Goal: Information Seeking & Learning: Learn about a topic

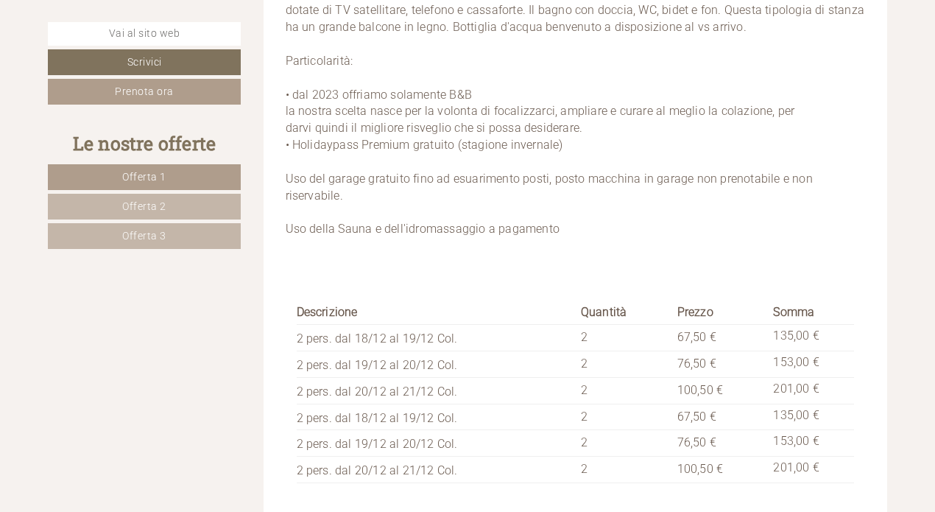
scroll to position [5229, 0]
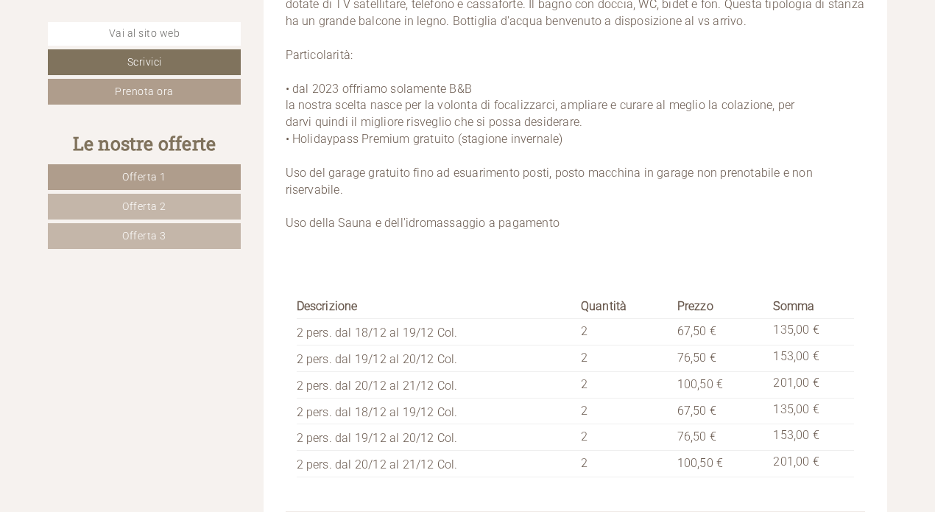
click at [145, 205] on span "Offerta 2" at bounding box center [144, 206] width 44 height 12
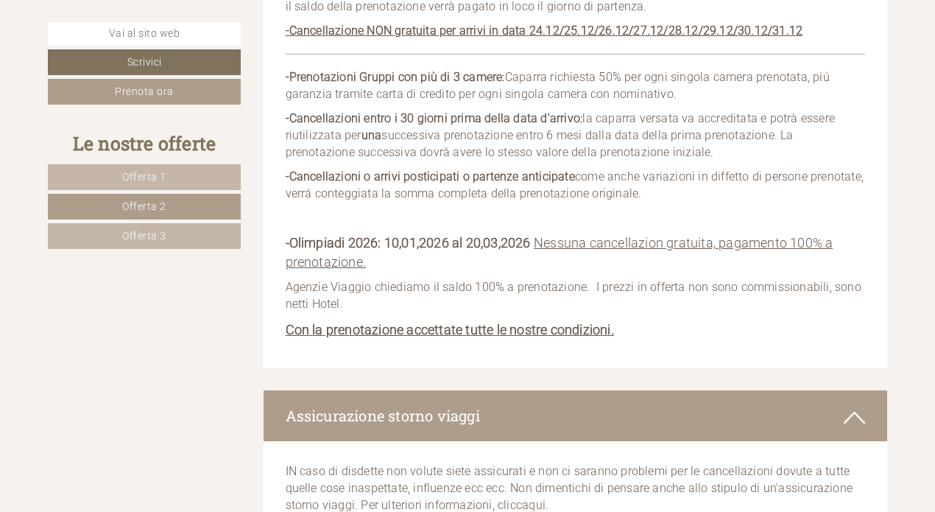
scroll to position [1980, 0]
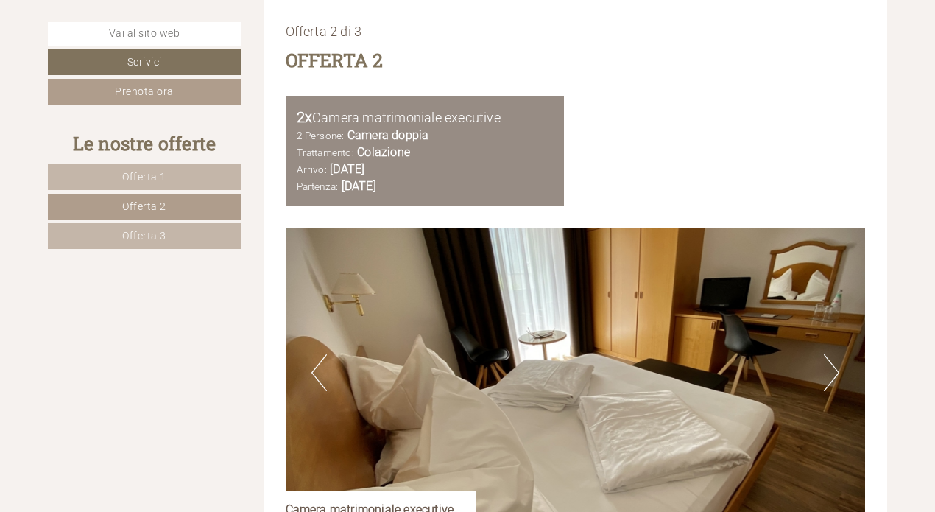
click at [138, 236] on span "Offerta 3" at bounding box center [144, 236] width 44 height 12
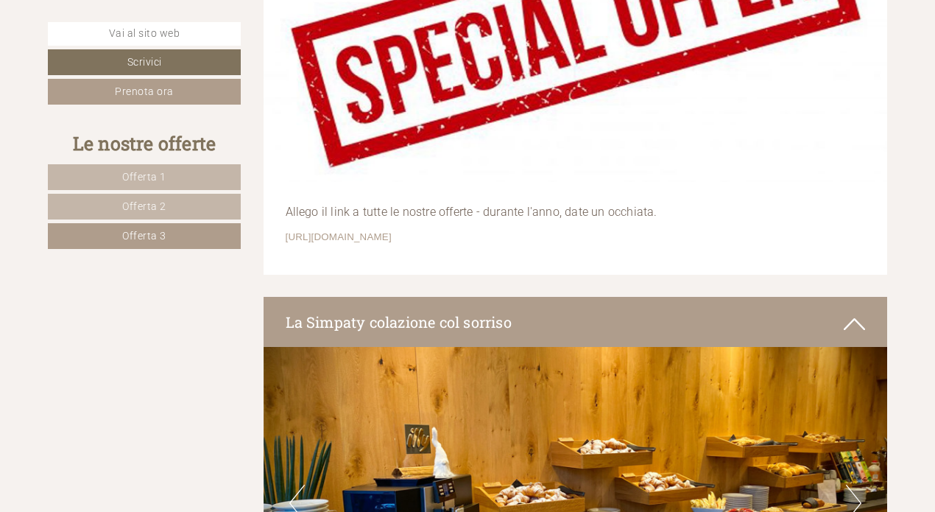
scroll to position [3452, 0]
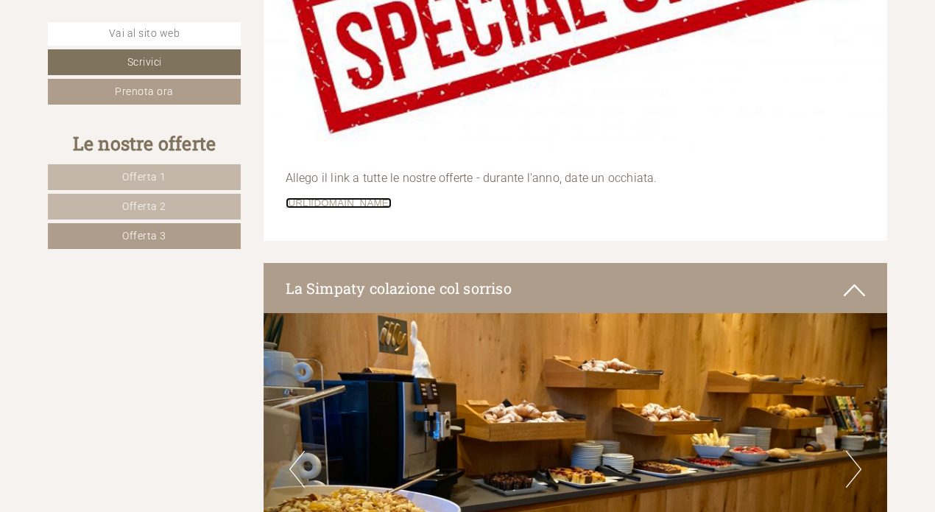
click at [379, 200] on link "[URL][DOMAIN_NAME]" at bounding box center [339, 202] width 106 height 11
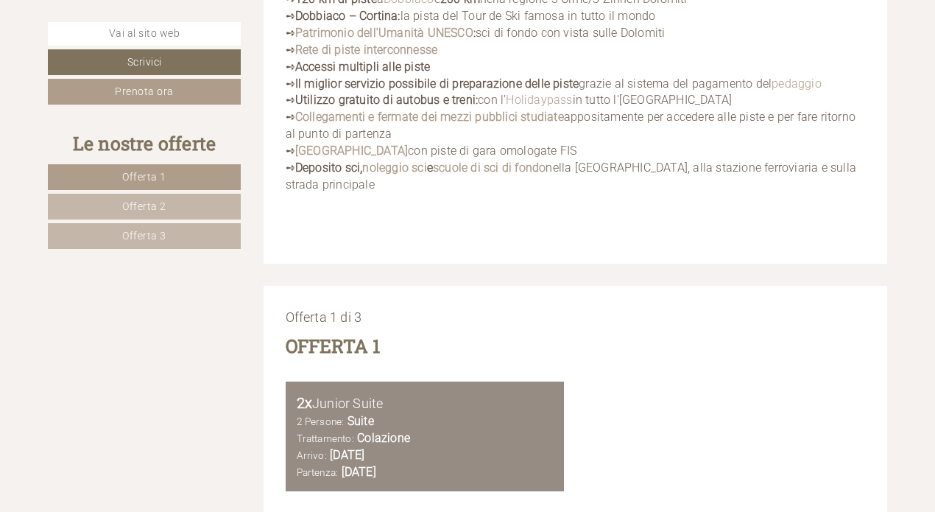
scroll to position [1767, 0]
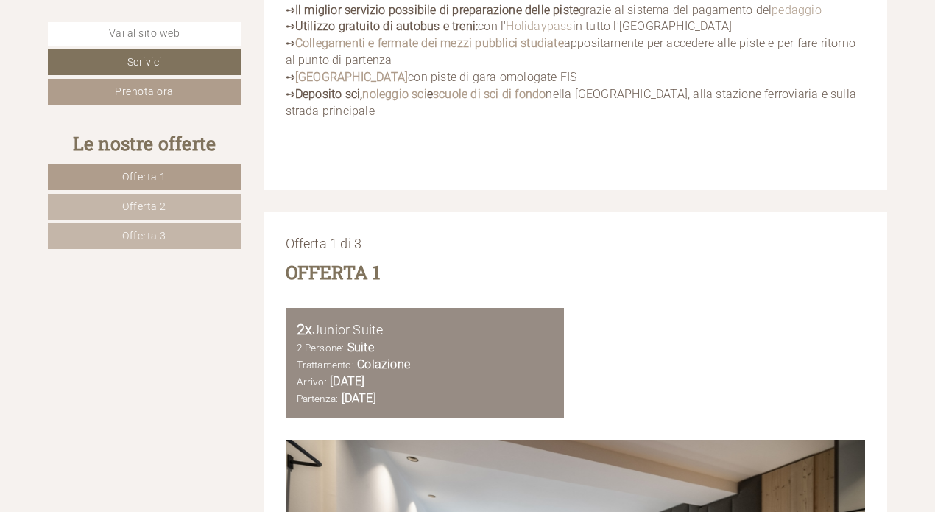
click at [142, 231] on span "Offerta 3" at bounding box center [144, 236] width 44 height 12
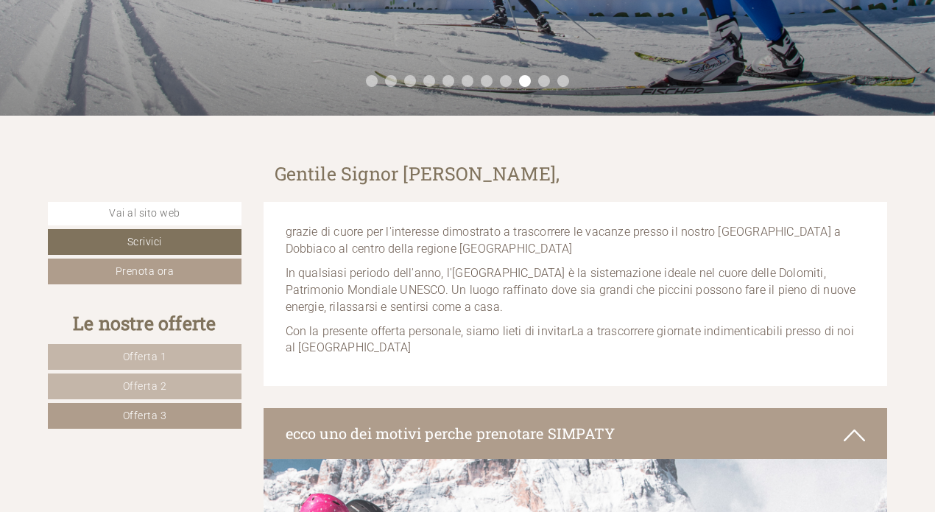
scroll to position [359, 0]
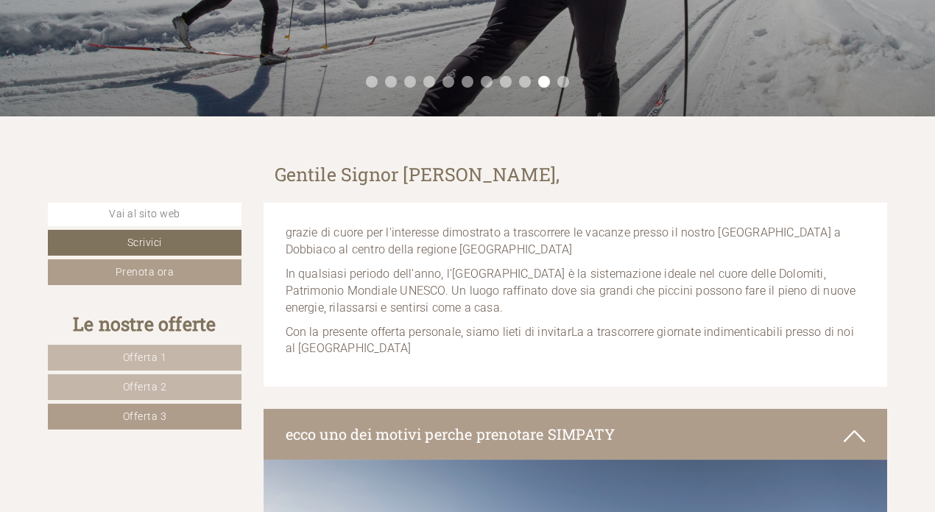
click at [146, 415] on span "Offerta 3" at bounding box center [145, 416] width 44 height 12
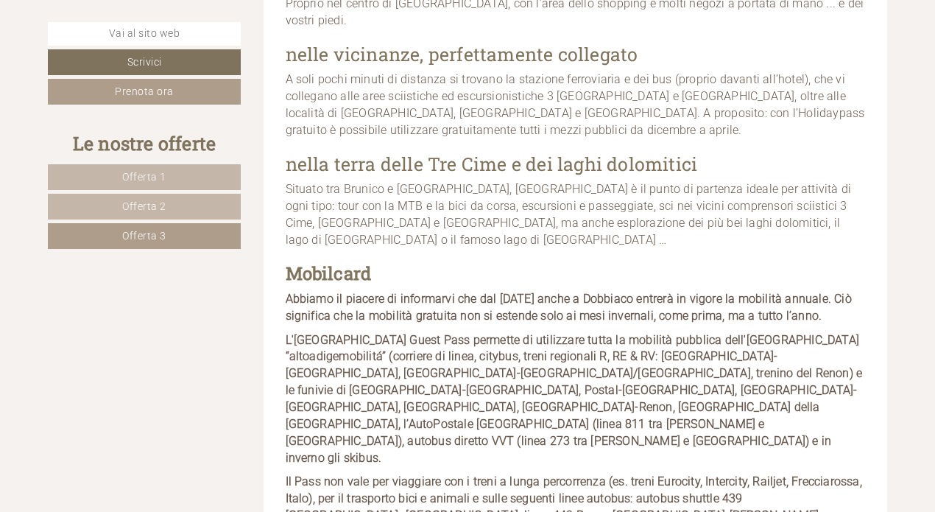
scroll to position [7650, 0]
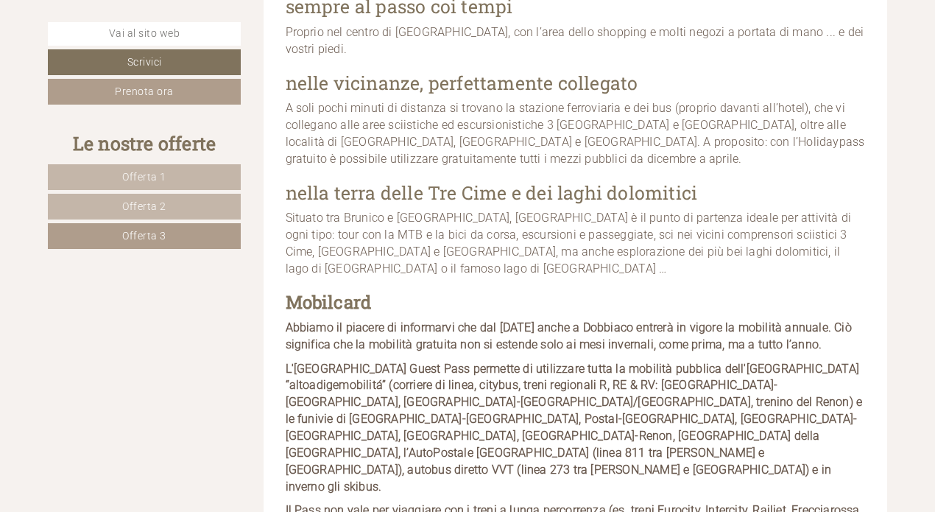
click at [144, 235] on span "Offerta 3" at bounding box center [144, 236] width 44 height 12
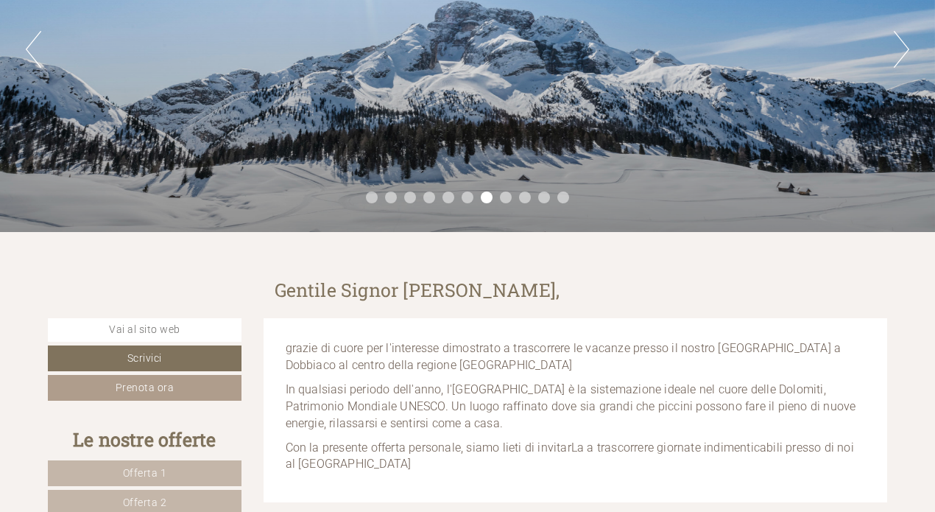
scroll to position [0, 0]
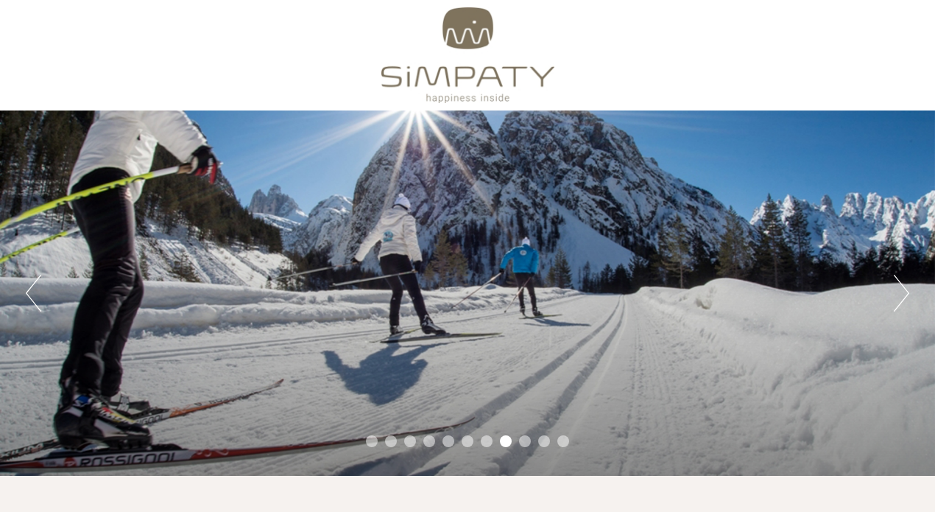
click at [560, 438] on li "11" at bounding box center [563, 441] width 12 height 12
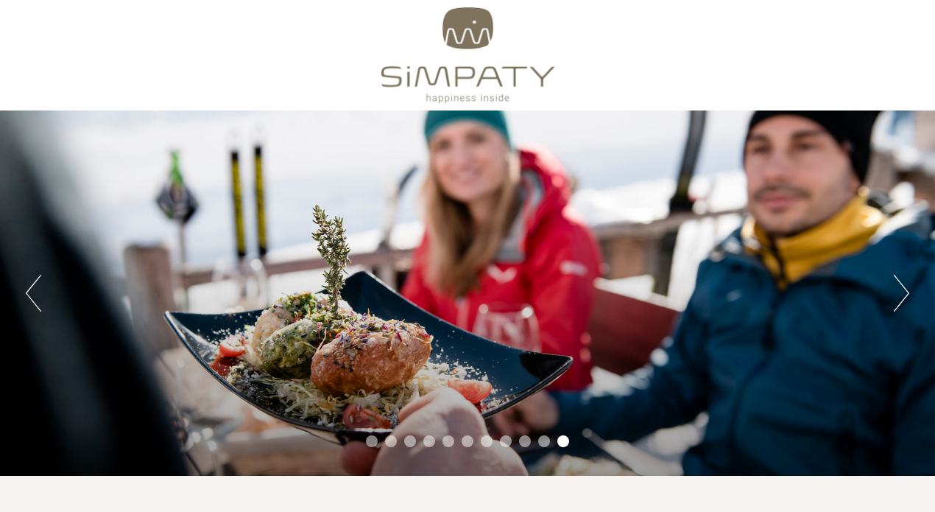
click at [540, 441] on li "10" at bounding box center [544, 441] width 12 height 12
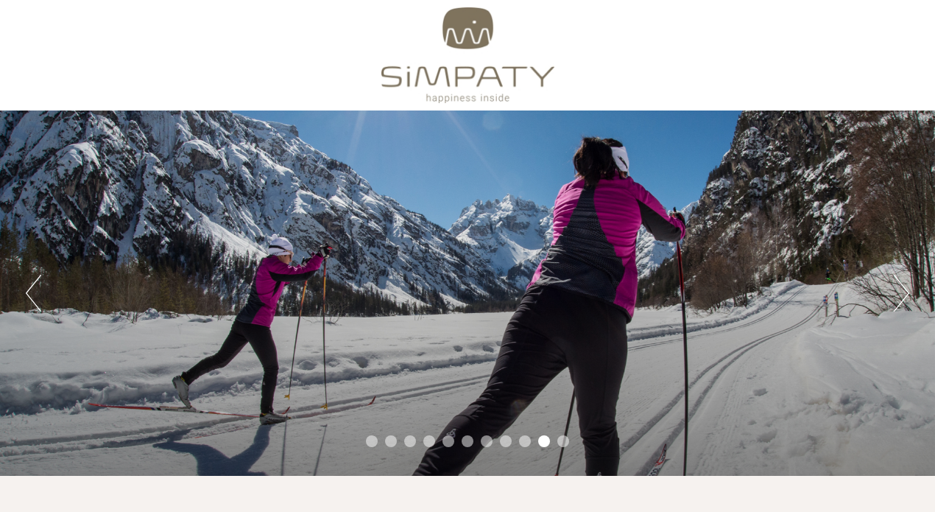
click at [524, 440] on li "9" at bounding box center [525, 441] width 12 height 12
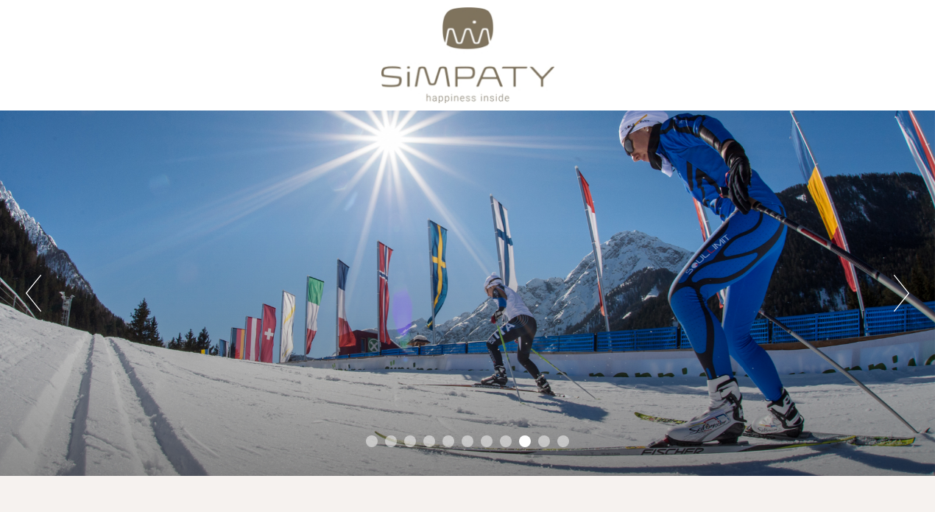
click at [504, 441] on li "8" at bounding box center [506, 441] width 12 height 12
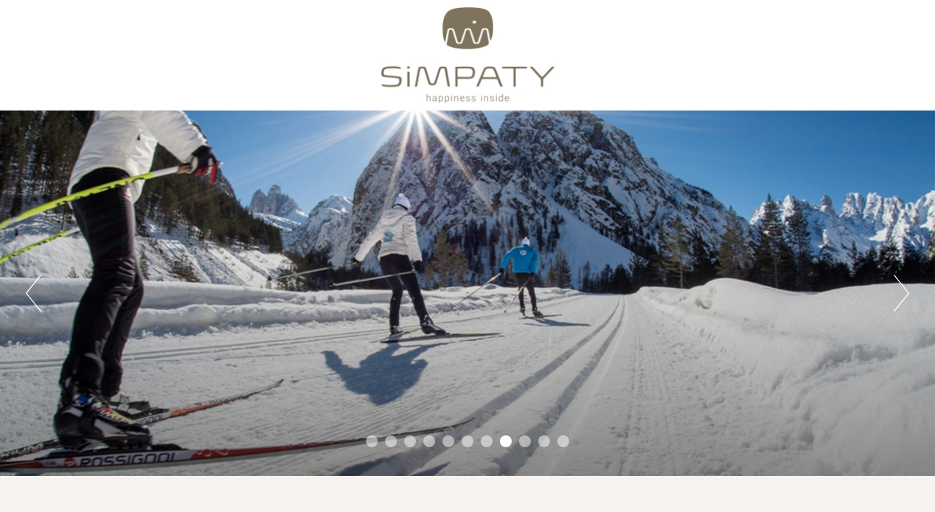
click at [519, 441] on li "9" at bounding box center [525, 441] width 12 height 12
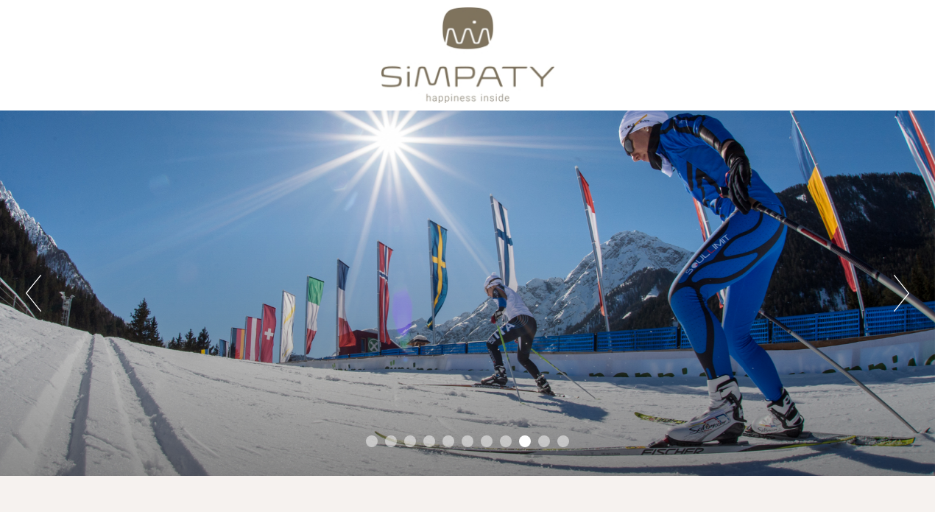
click at [506, 439] on li "8" at bounding box center [506, 441] width 12 height 12
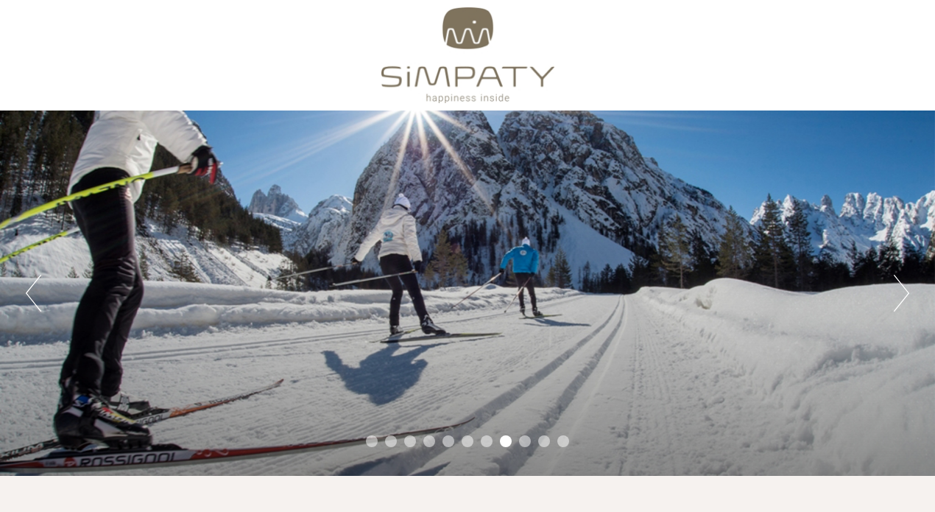
click at [488, 440] on li "7" at bounding box center [487, 441] width 12 height 12
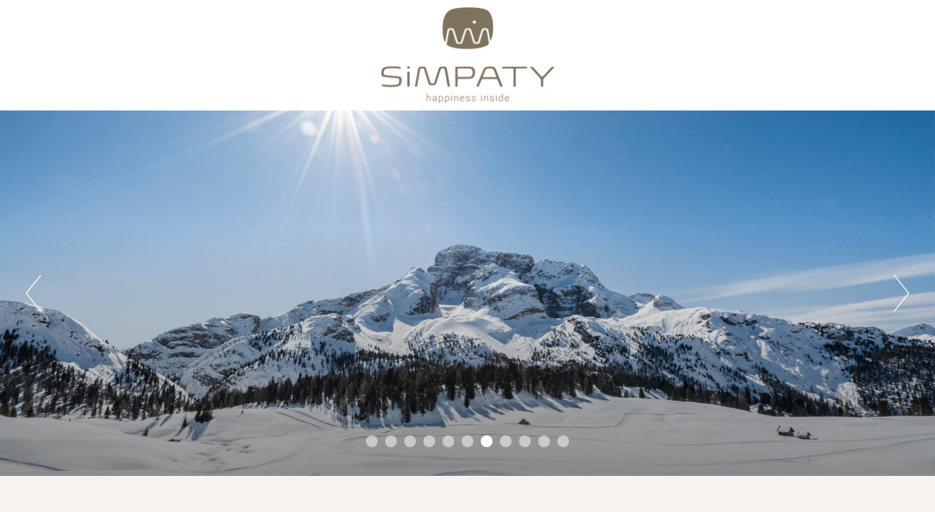
click at [468, 440] on li "6" at bounding box center [468, 441] width 12 height 12
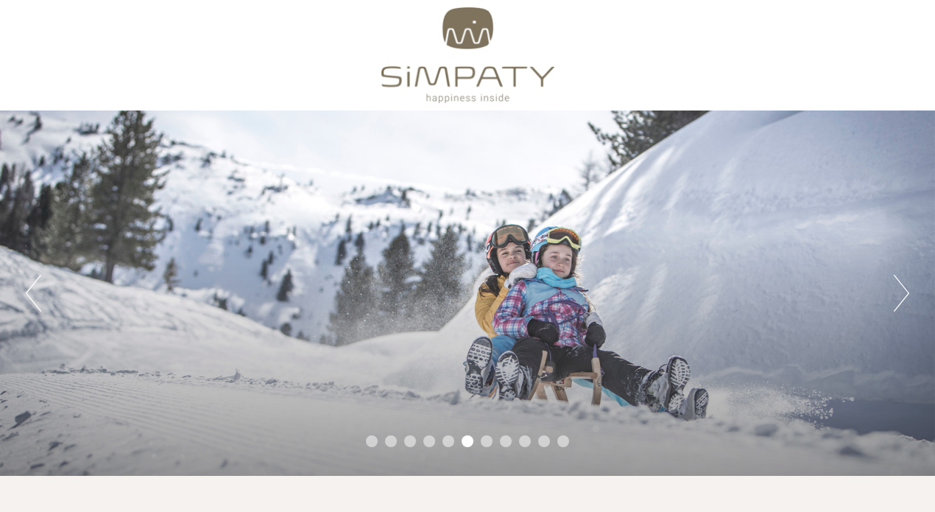
click at [448, 439] on li "5" at bounding box center [449, 441] width 12 height 12
click at [432, 439] on li "4" at bounding box center [429, 441] width 12 height 12
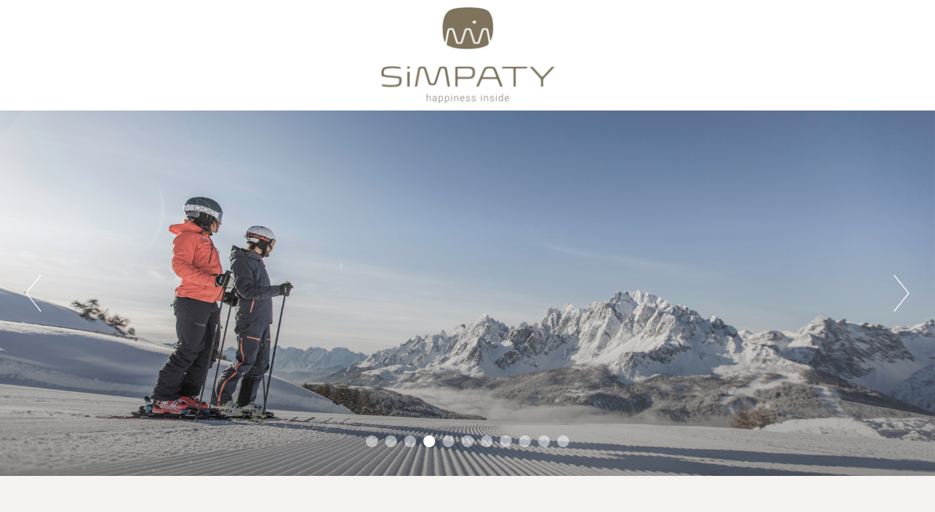
click at [415, 441] on li "3" at bounding box center [410, 441] width 12 height 12
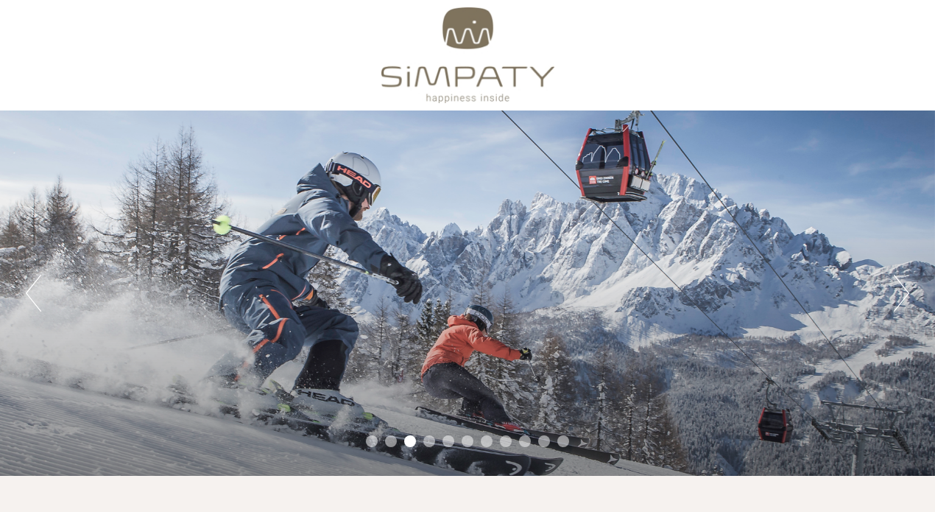
click at [390, 437] on li "2" at bounding box center [391, 441] width 12 height 12
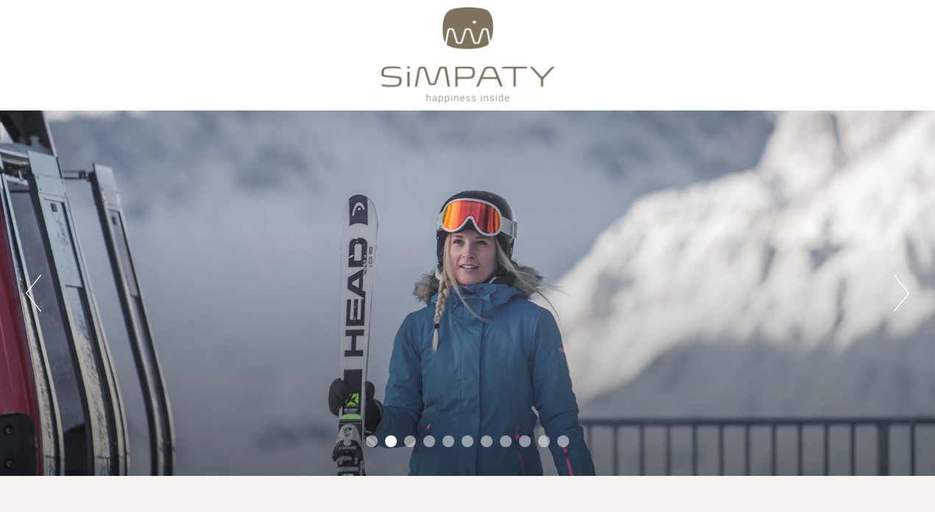
click at [373, 437] on li "1" at bounding box center [372, 441] width 12 height 12
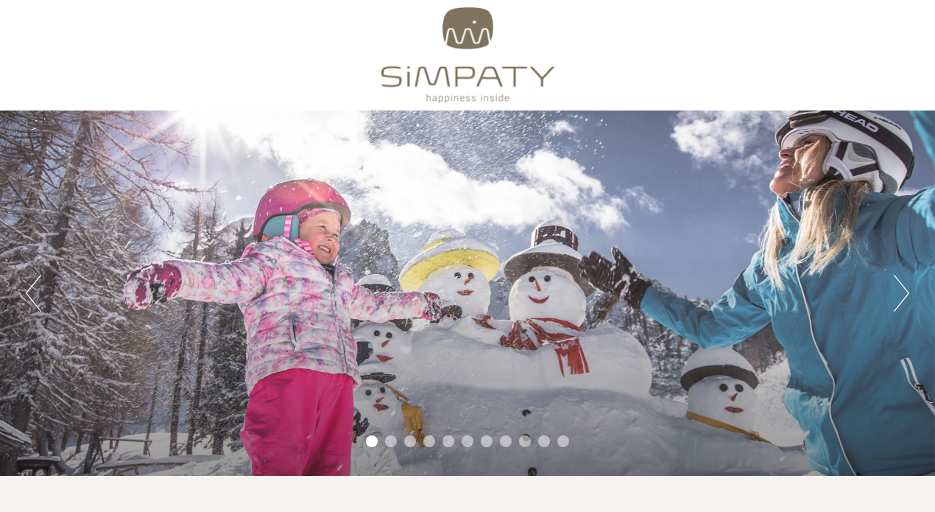
click at [389, 440] on li "2" at bounding box center [391, 441] width 12 height 12
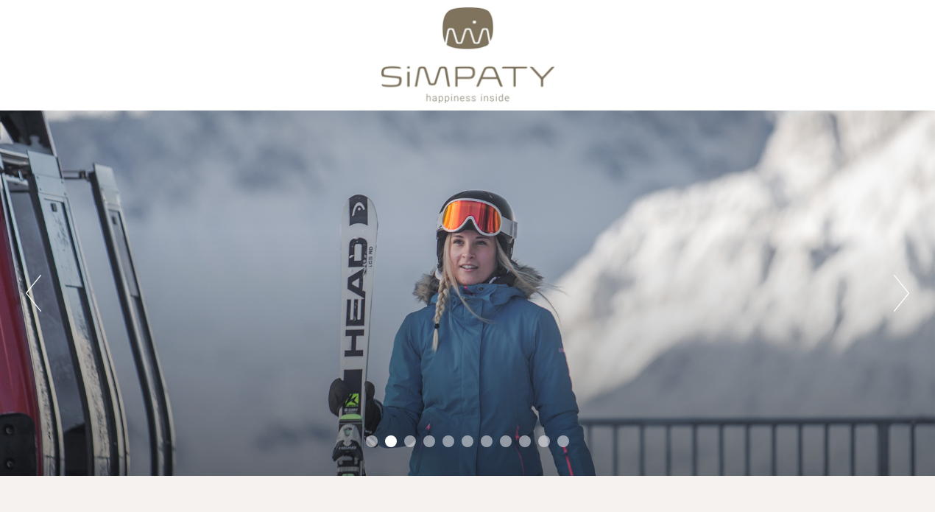
click at [373, 441] on li "1" at bounding box center [372, 441] width 12 height 12
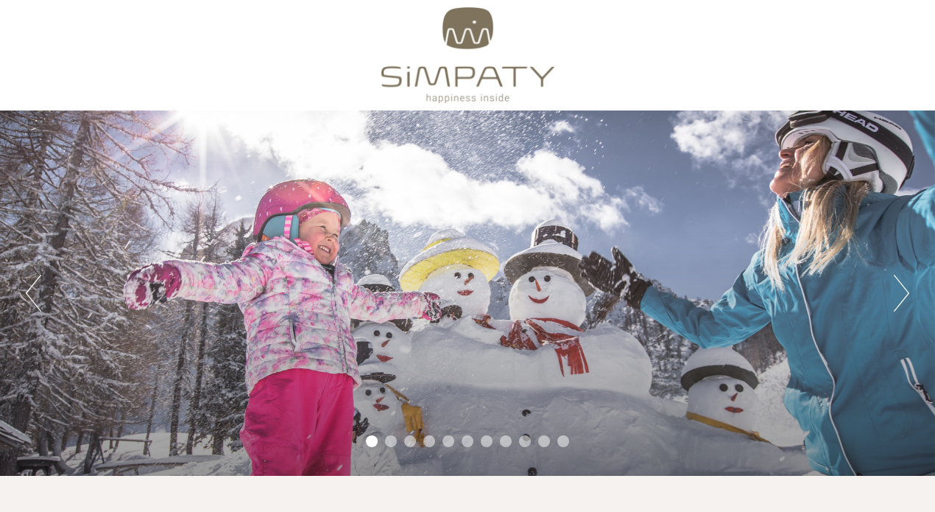
click at [394, 440] on li "2" at bounding box center [391, 441] width 12 height 12
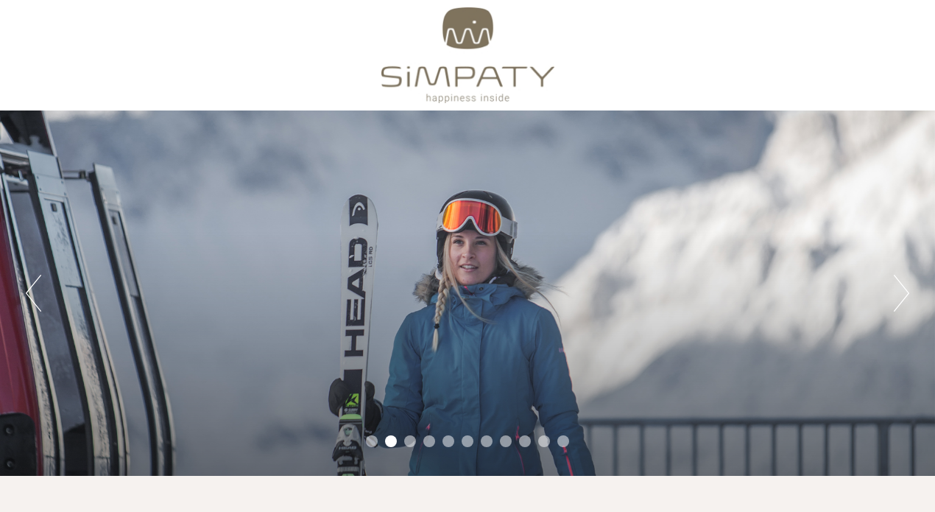
click at [373, 440] on li "1" at bounding box center [372, 441] width 12 height 12
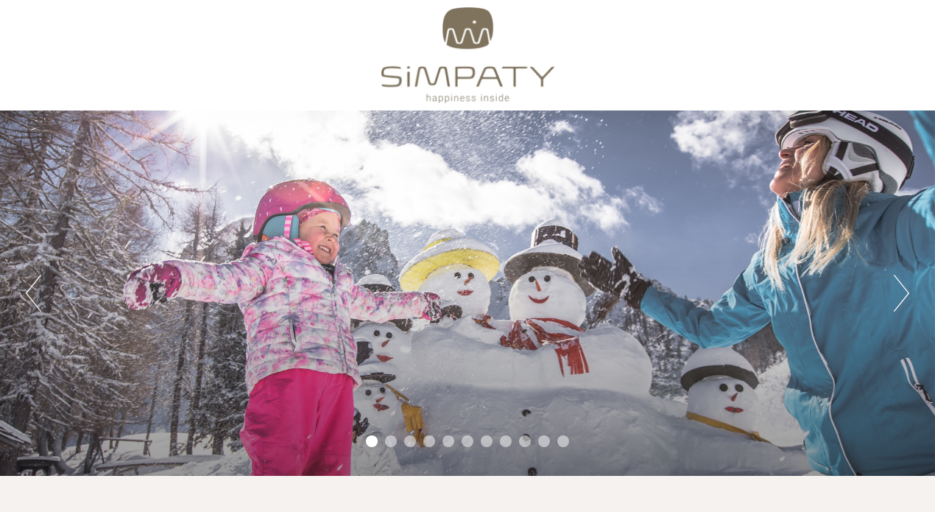
click at [395, 439] on li "2" at bounding box center [391, 441] width 12 height 12
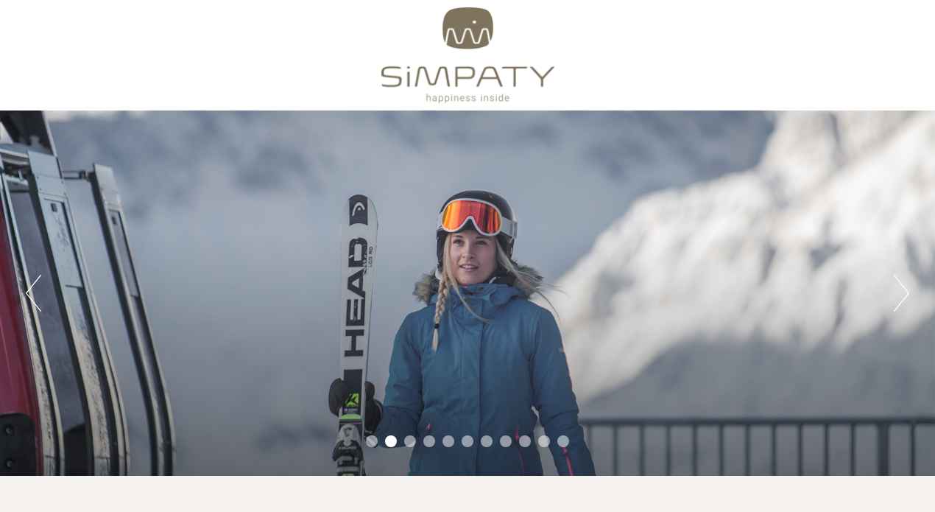
click at [409, 437] on li "3" at bounding box center [410, 441] width 12 height 12
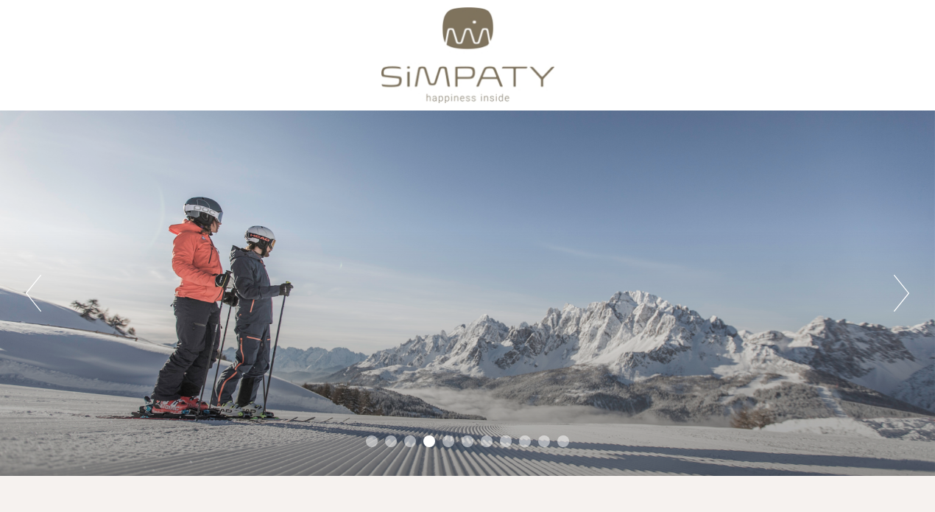
click at [431, 441] on li "4" at bounding box center [429, 441] width 12 height 12
click at [406, 440] on li "3" at bounding box center [410, 441] width 12 height 12
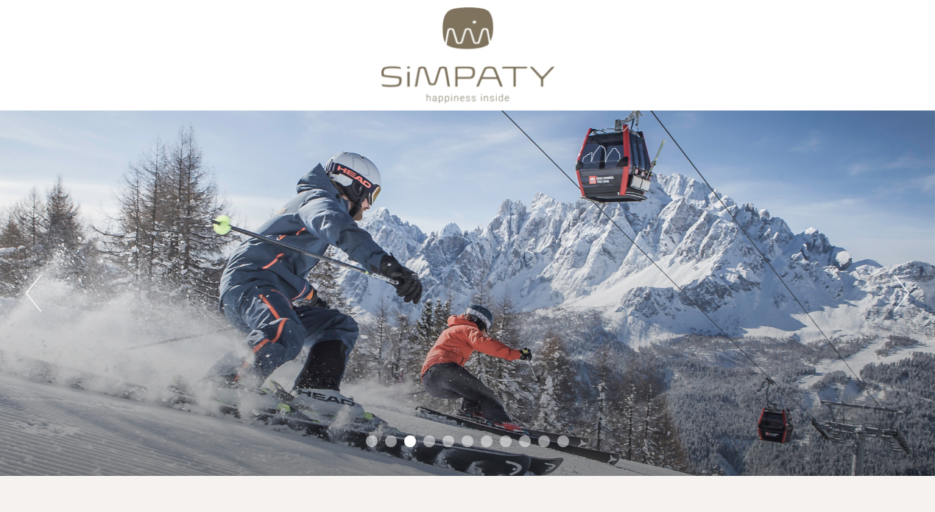
click at [427, 439] on li "4" at bounding box center [429, 441] width 12 height 12
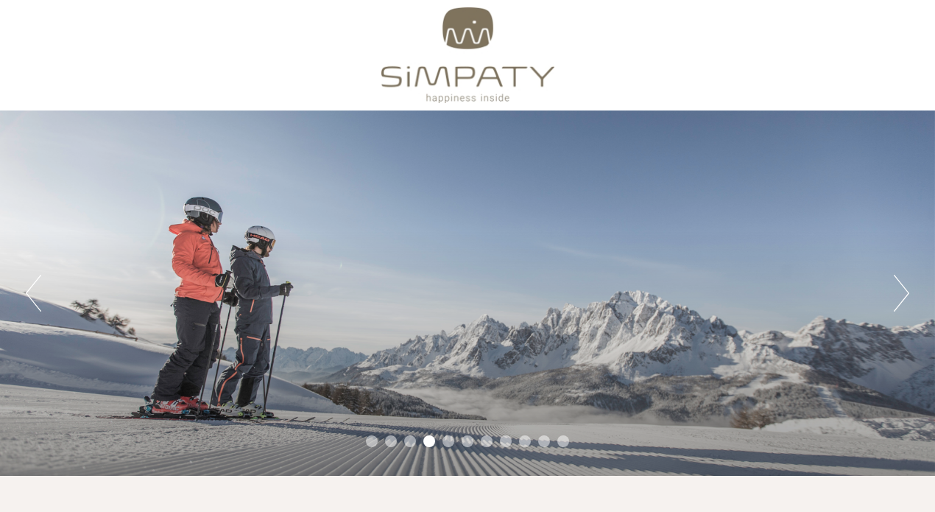
click at [450, 437] on li "5" at bounding box center [449, 441] width 12 height 12
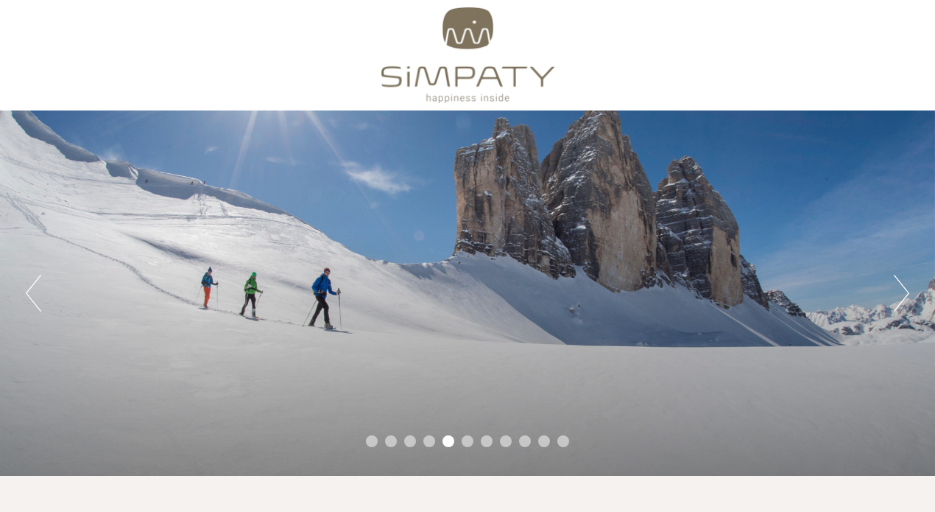
click at [426, 439] on li "4" at bounding box center [429, 441] width 12 height 12
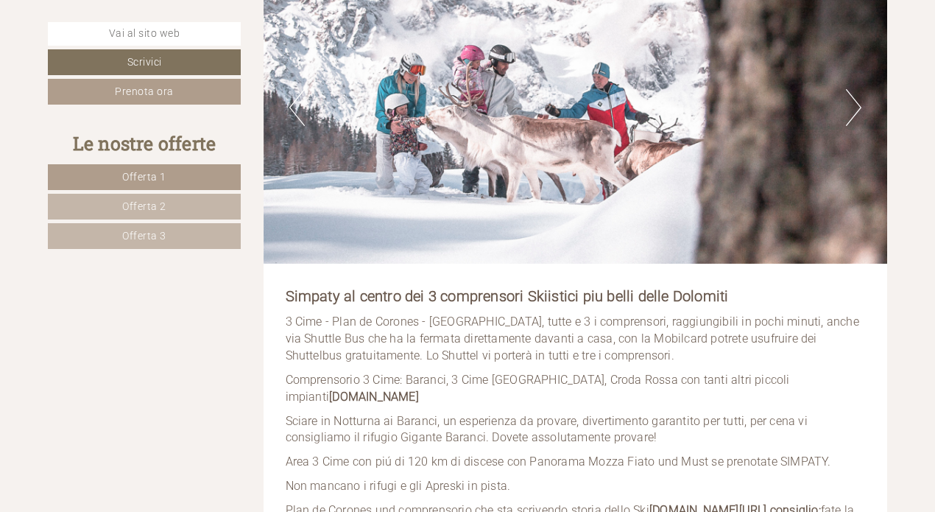
scroll to position [884, 0]
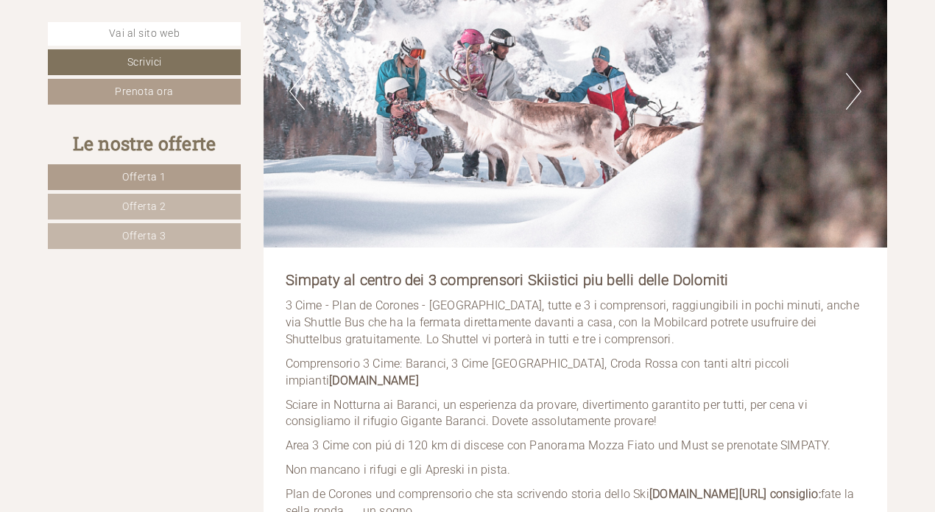
click at [149, 235] on span "Offerta 3" at bounding box center [144, 236] width 44 height 12
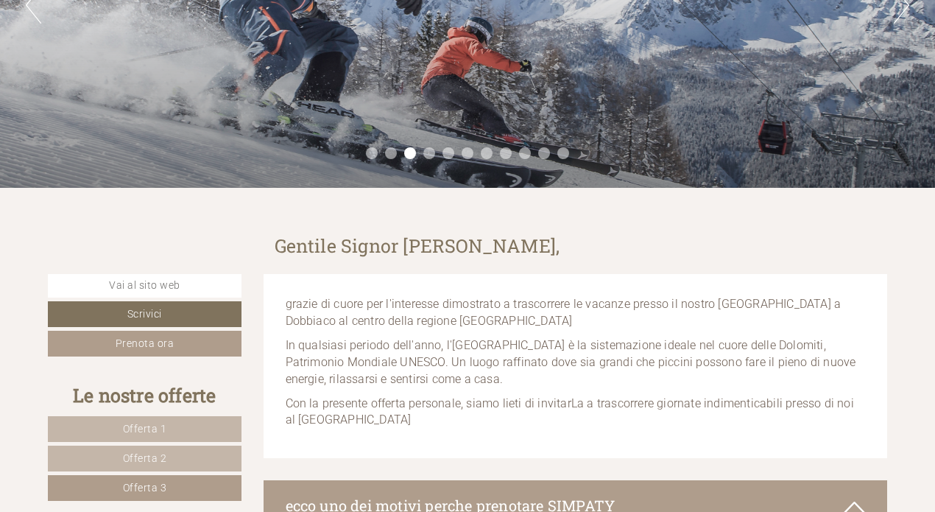
scroll to position [0, 0]
